Goal: Task Accomplishment & Management: Manage account settings

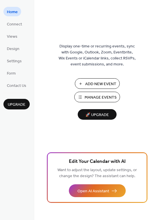
click at [98, 95] on span "Manage Events" at bounding box center [100, 97] width 32 height 6
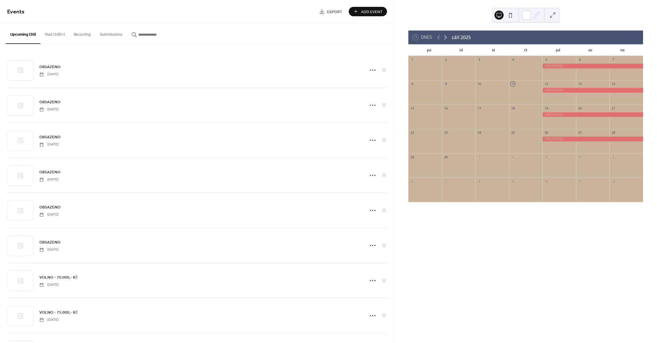
click at [444, 34] on icon at bounding box center [445, 37] width 7 height 7
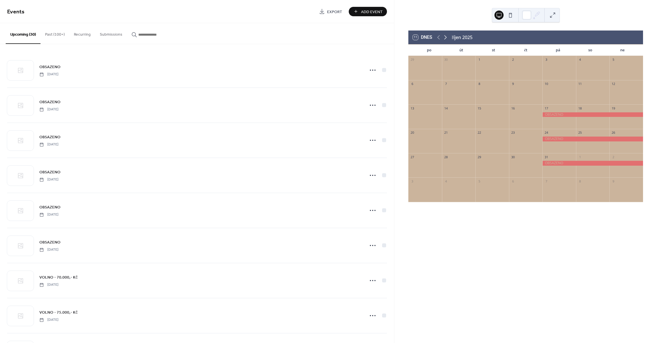
click at [443, 38] on icon at bounding box center [445, 37] width 7 height 7
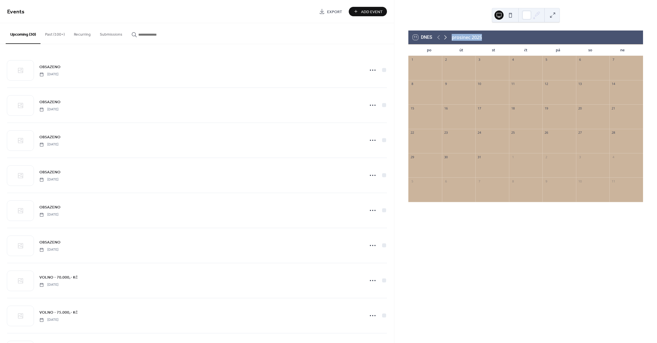
click at [443, 38] on icon at bounding box center [445, 37] width 7 height 7
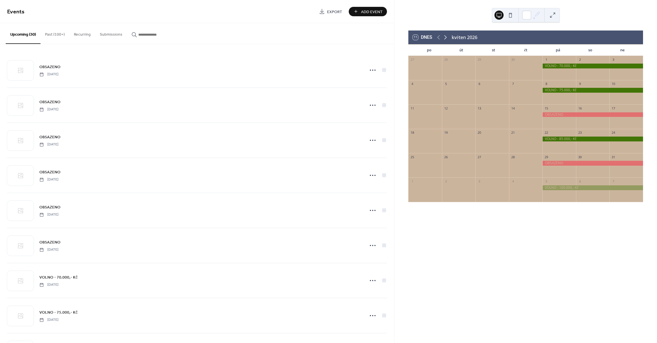
click at [443, 38] on icon at bounding box center [445, 37] width 7 height 7
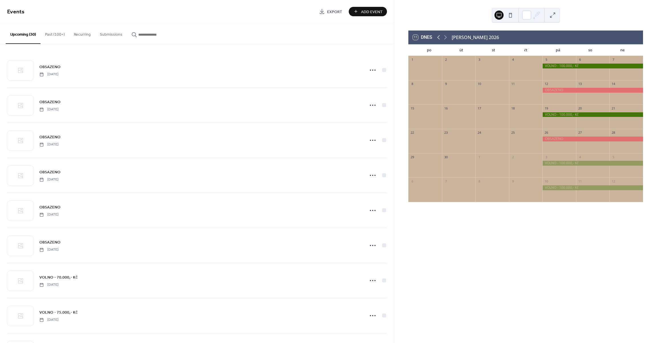
click at [440, 38] on icon at bounding box center [438, 37] width 7 height 7
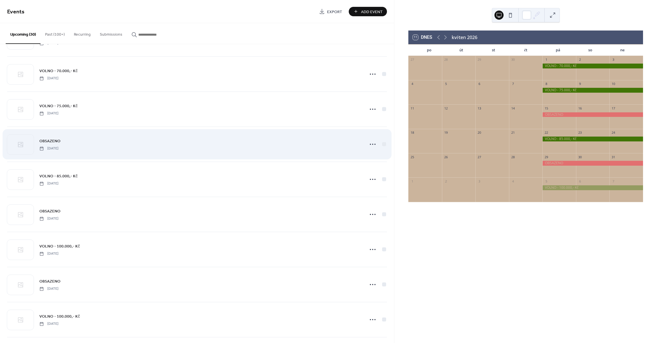
scroll to position [179, 0]
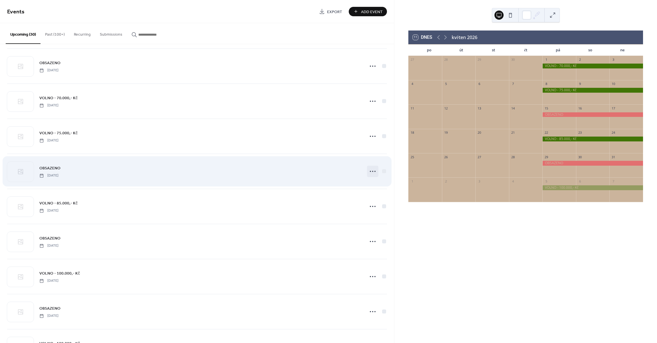
click at [372, 172] on icon at bounding box center [372, 171] width 9 height 9
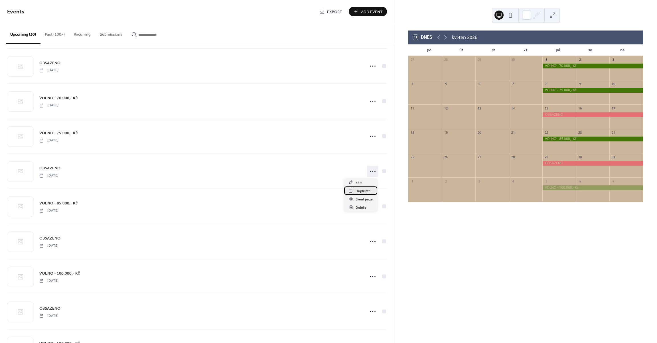
click at [359, 191] on span "Duplicate" at bounding box center [363, 191] width 15 height 6
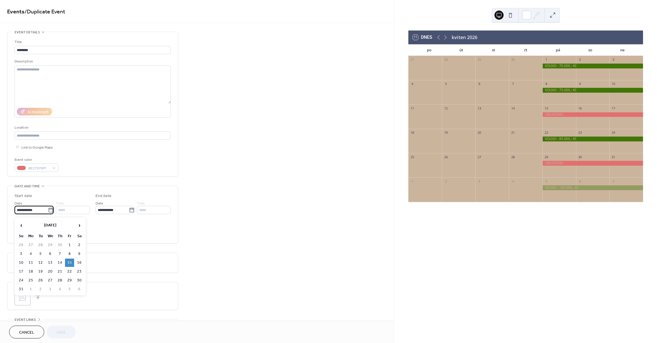
click at [40, 212] on input "**********" at bounding box center [31, 210] width 33 height 8
click at [59, 252] on td "7" at bounding box center [59, 254] width 9 height 8
type input "**********"
click at [62, 335] on span "Save" at bounding box center [60, 333] width 9 height 6
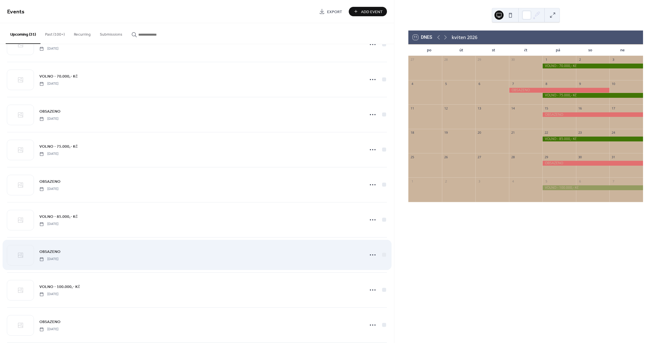
scroll to position [203, 0]
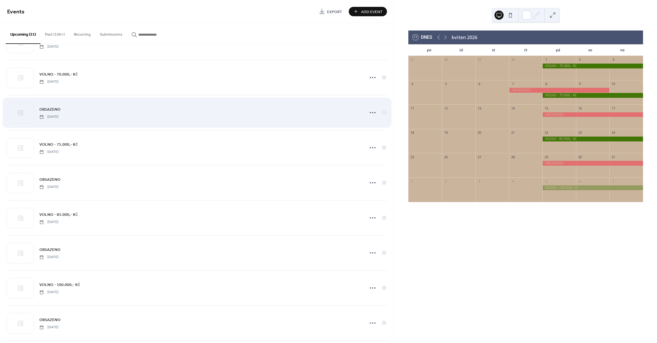
click at [296, 113] on div "OBSAZENO Thursday, May 7, 2026" at bounding box center [200, 112] width 322 height 13
click at [372, 113] on icon at bounding box center [372, 112] width 9 height 9
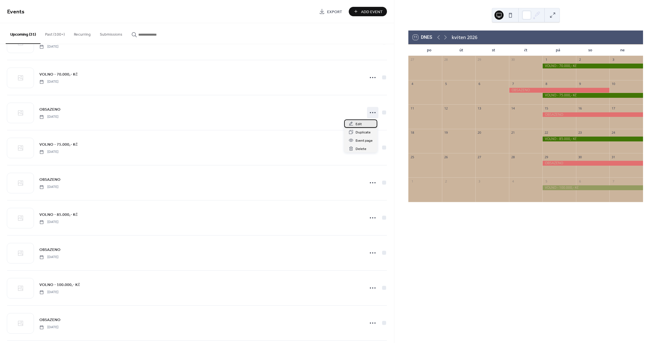
click at [367, 121] on div "Edit" at bounding box center [360, 123] width 33 height 8
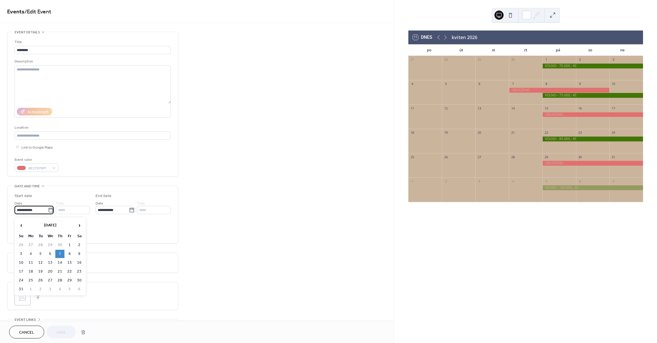
click at [44, 212] on input "**********" at bounding box center [31, 210] width 33 height 8
click at [68, 254] on td "8" at bounding box center [69, 254] width 9 height 8
type input "**********"
click at [61, 332] on span "Save" at bounding box center [60, 333] width 9 height 6
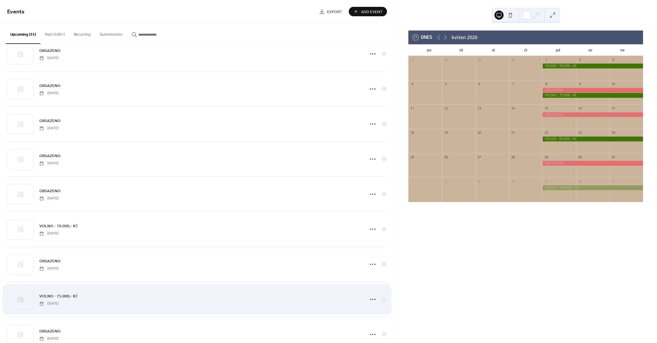
scroll to position [50, 0]
click at [372, 301] on icon at bounding box center [372, 300] width 9 height 9
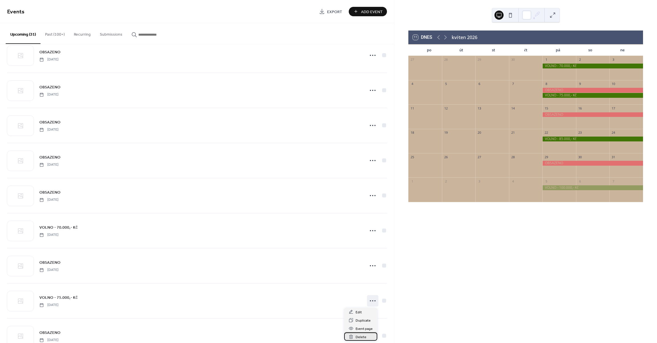
click at [359, 337] on span "Delete" at bounding box center [361, 337] width 11 height 6
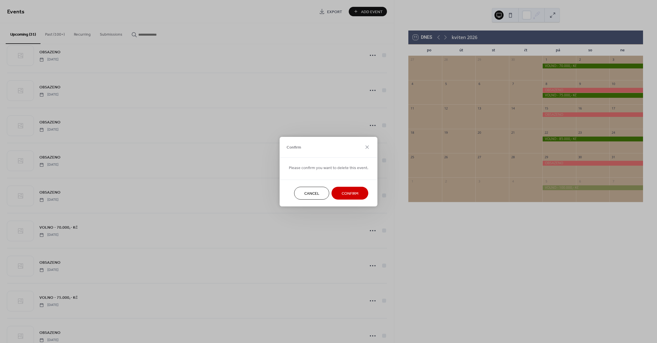
click at [348, 191] on span "Confirm" at bounding box center [350, 194] width 17 height 6
